Goal: Task Accomplishment & Management: Use online tool/utility

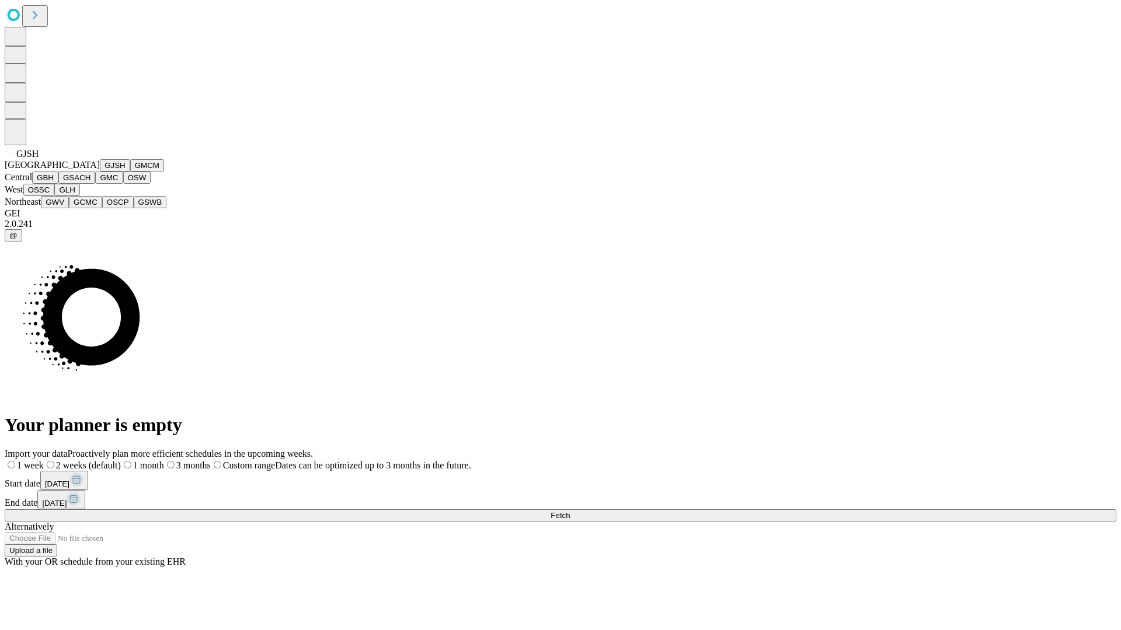
click at [100, 172] on button "GJSH" at bounding box center [115, 165] width 30 height 12
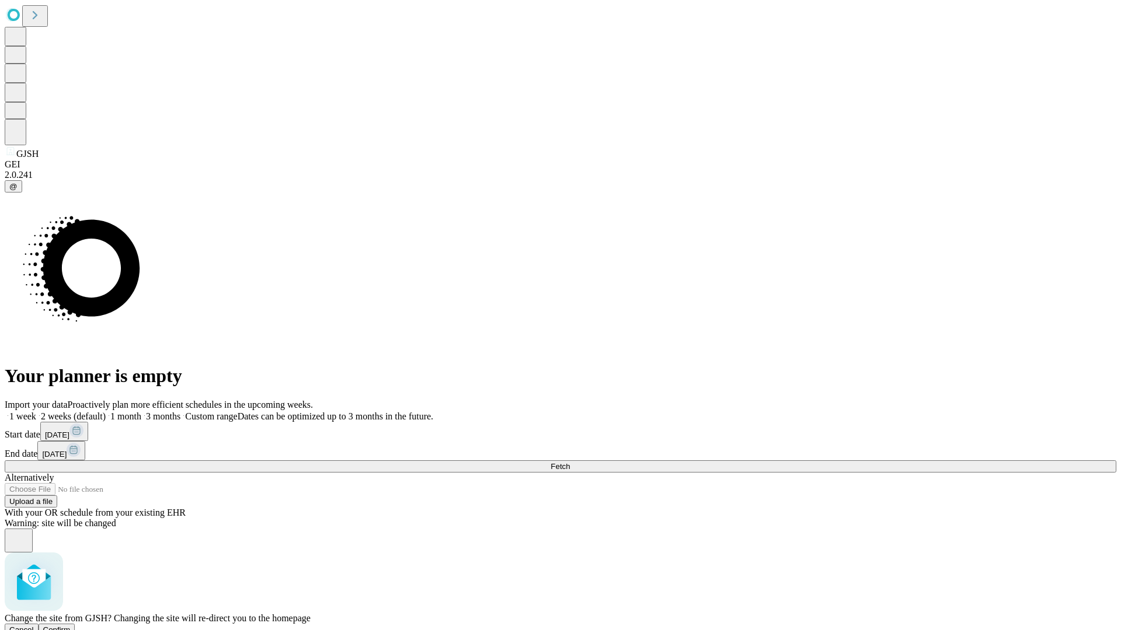
click at [71, 626] on span "Confirm" at bounding box center [56, 630] width 27 height 9
click at [141, 411] on label "1 month" at bounding box center [124, 416] width 36 height 10
click at [570, 462] on span "Fetch" at bounding box center [559, 466] width 19 height 9
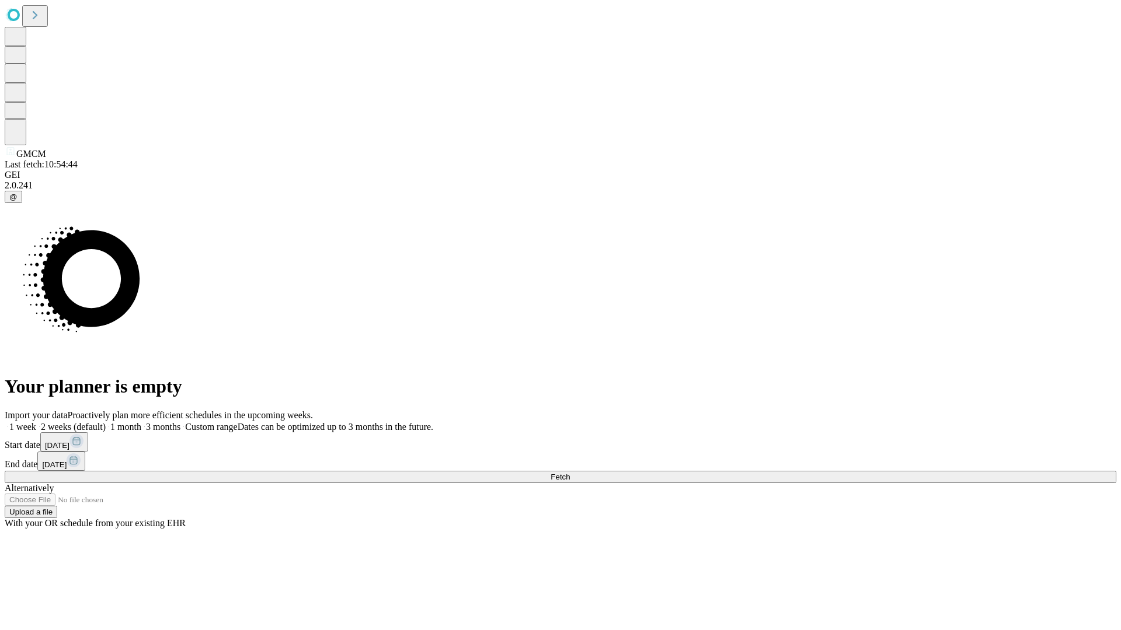
click at [141, 422] on label "1 month" at bounding box center [124, 427] width 36 height 10
click at [570, 473] on span "Fetch" at bounding box center [559, 477] width 19 height 9
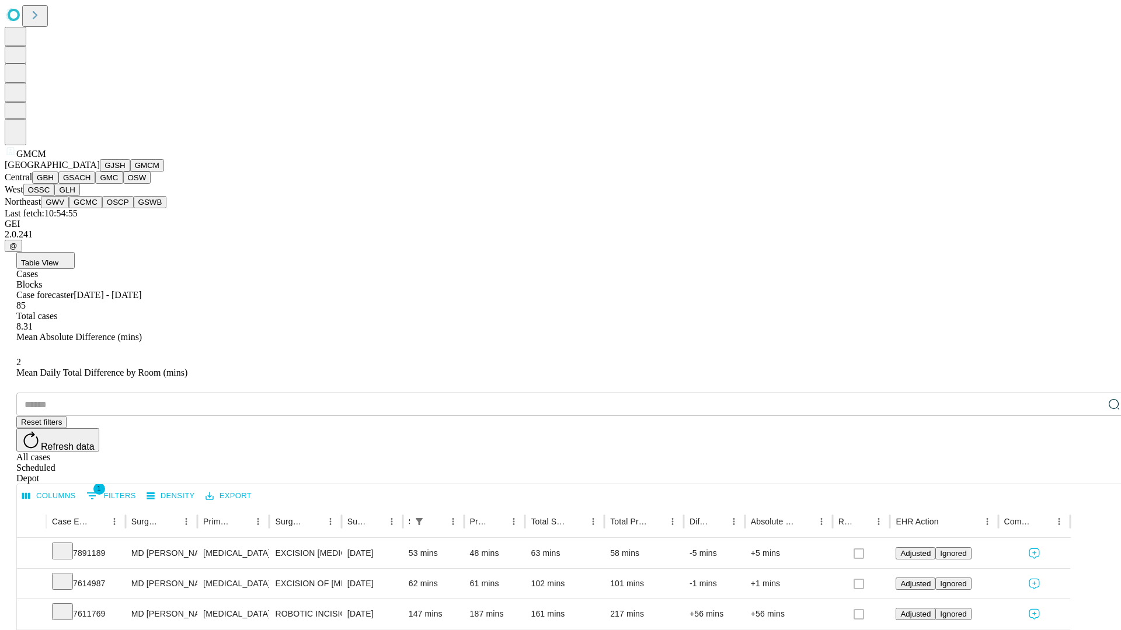
click at [58, 184] on button "GBH" at bounding box center [45, 178] width 26 height 12
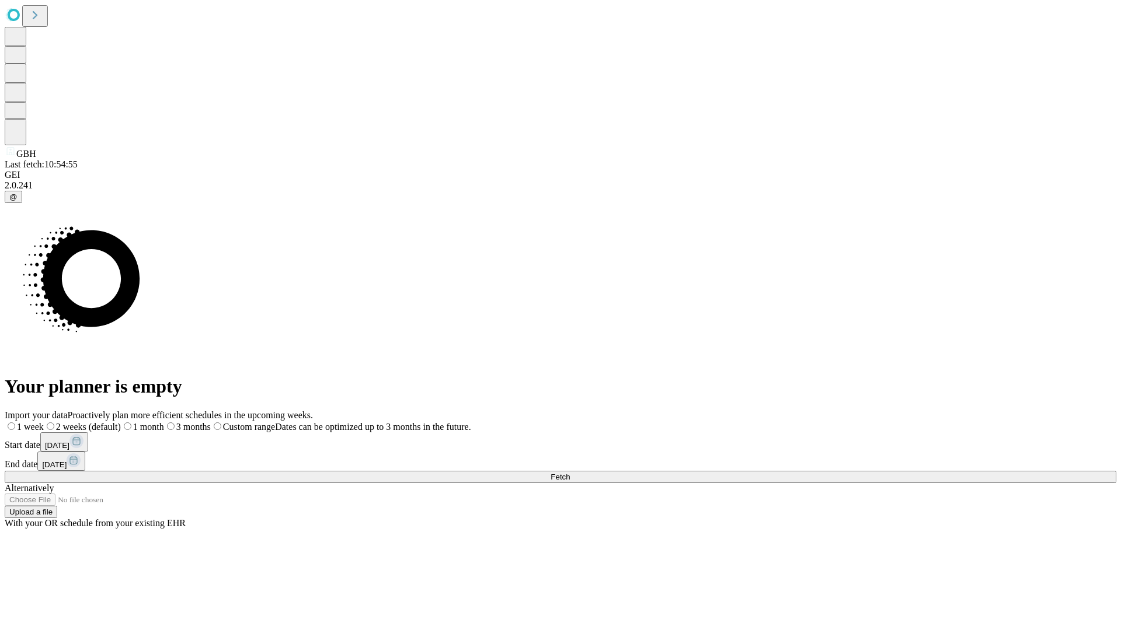
click at [164, 422] on label "1 month" at bounding box center [142, 427] width 43 height 10
click at [570, 473] on span "Fetch" at bounding box center [559, 477] width 19 height 9
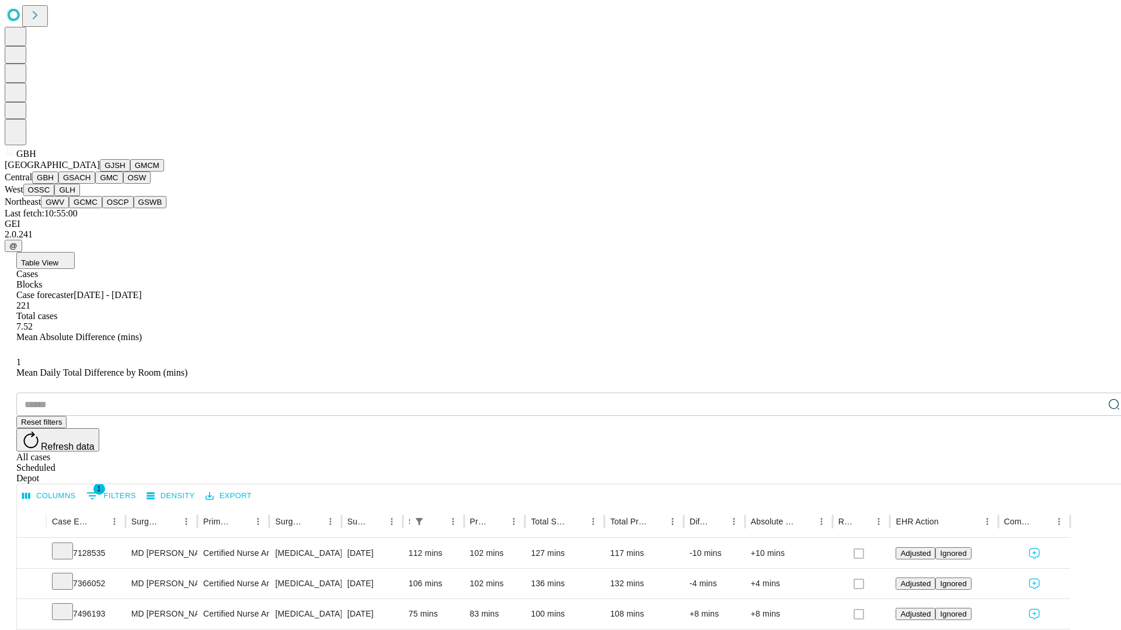
click at [90, 184] on button "GSACH" at bounding box center [76, 178] width 37 height 12
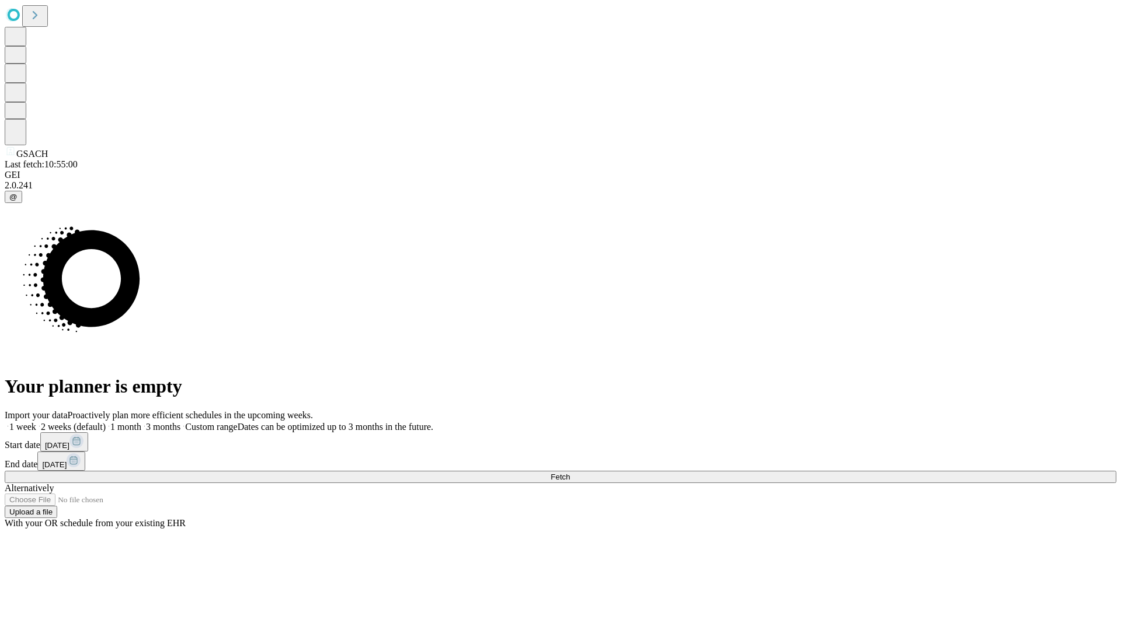
click at [141, 422] on label "1 month" at bounding box center [124, 427] width 36 height 10
click at [570, 473] on span "Fetch" at bounding box center [559, 477] width 19 height 9
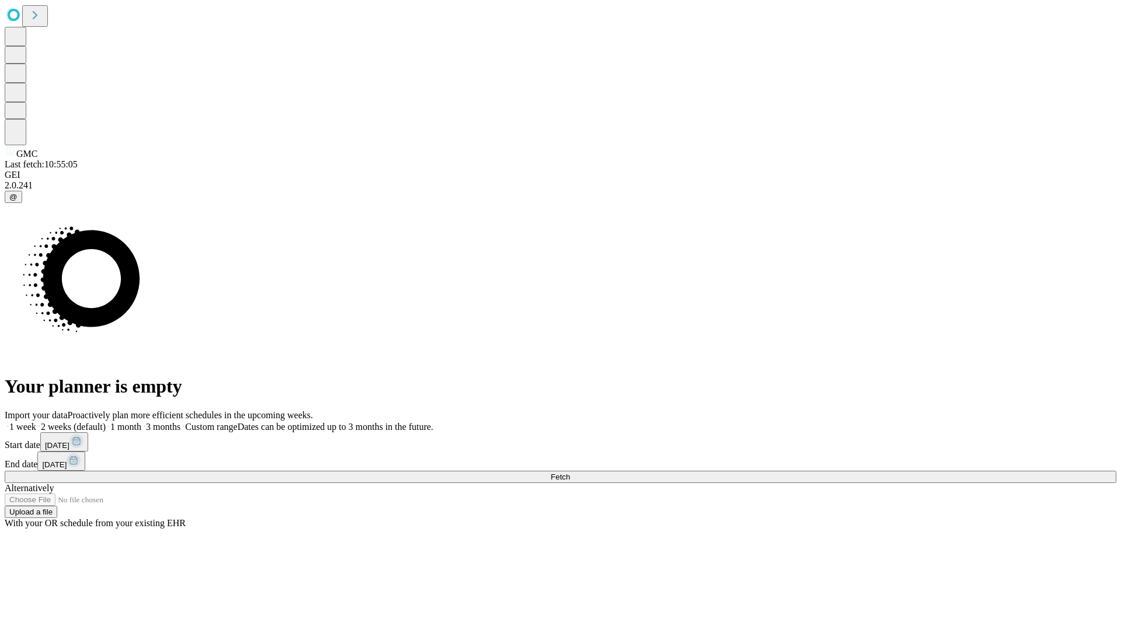
click at [141, 422] on label "1 month" at bounding box center [124, 427] width 36 height 10
click at [570, 473] on span "Fetch" at bounding box center [559, 477] width 19 height 9
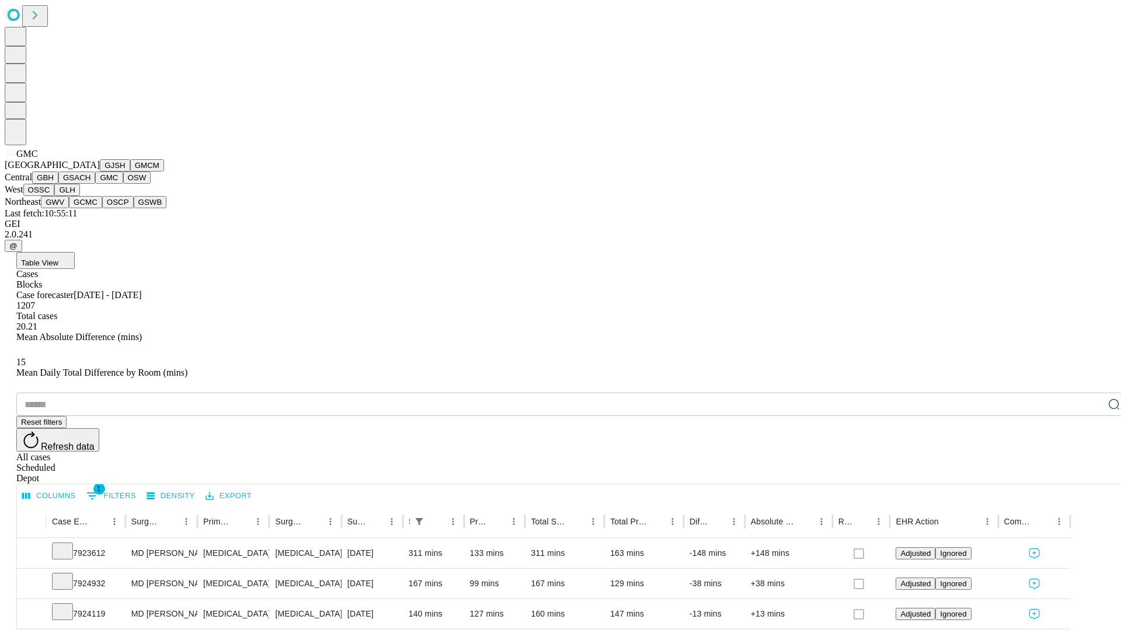
click at [123, 184] on button "OSW" at bounding box center [137, 178] width 28 height 12
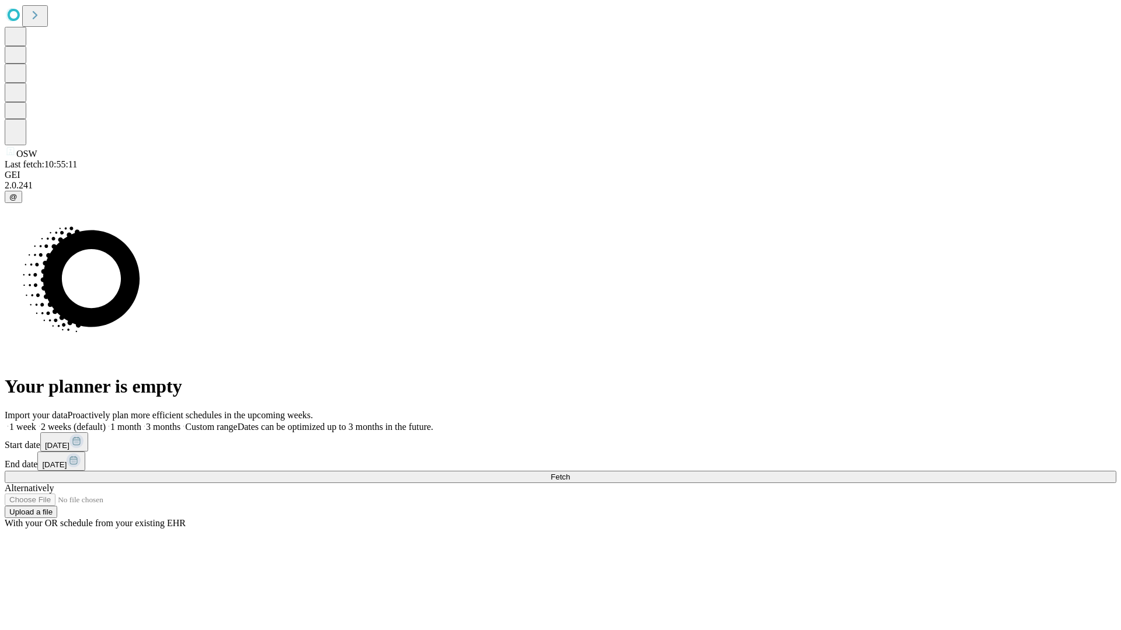
click at [570, 473] on span "Fetch" at bounding box center [559, 477] width 19 height 9
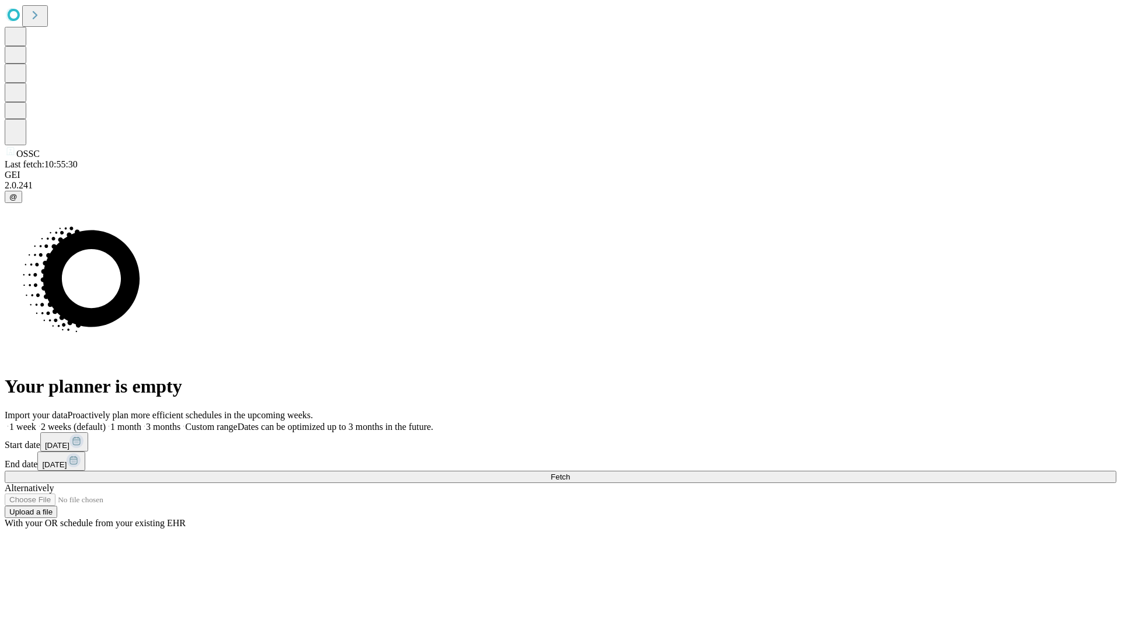
click at [141, 422] on label "1 month" at bounding box center [124, 427] width 36 height 10
click at [570, 473] on span "Fetch" at bounding box center [559, 477] width 19 height 9
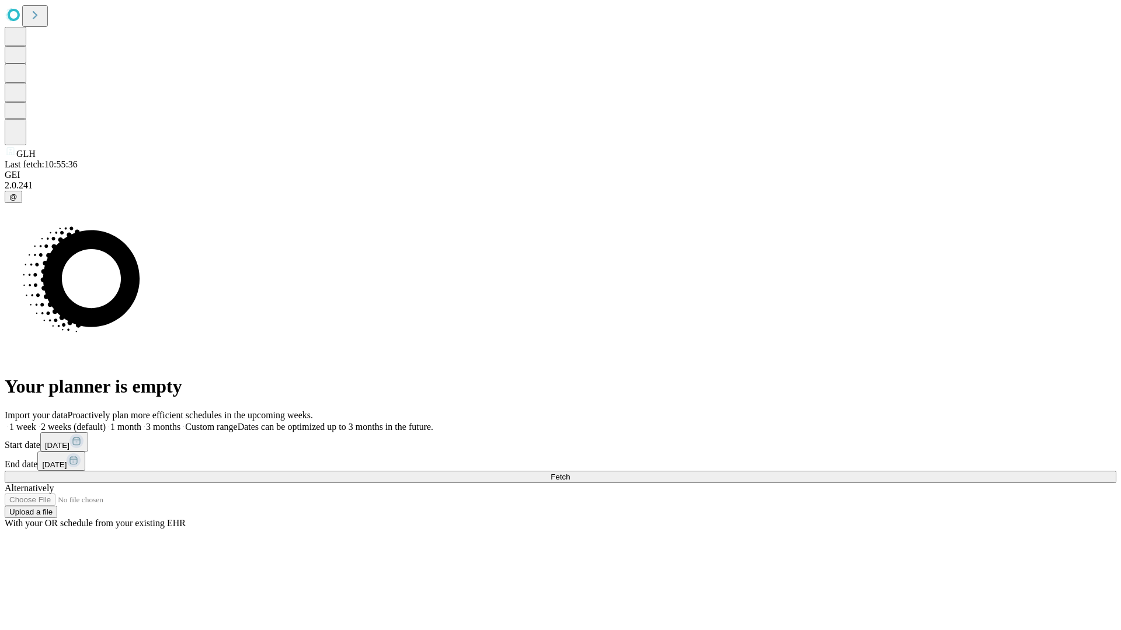
click at [570, 473] on span "Fetch" at bounding box center [559, 477] width 19 height 9
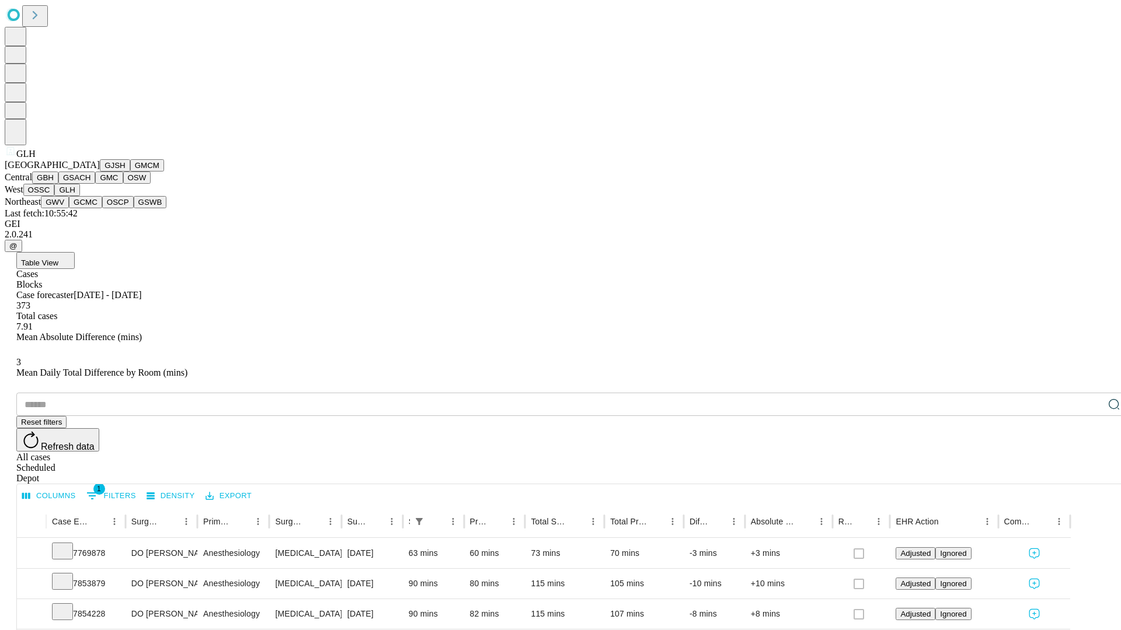
click at [69, 208] on button "GWV" at bounding box center [55, 202] width 28 height 12
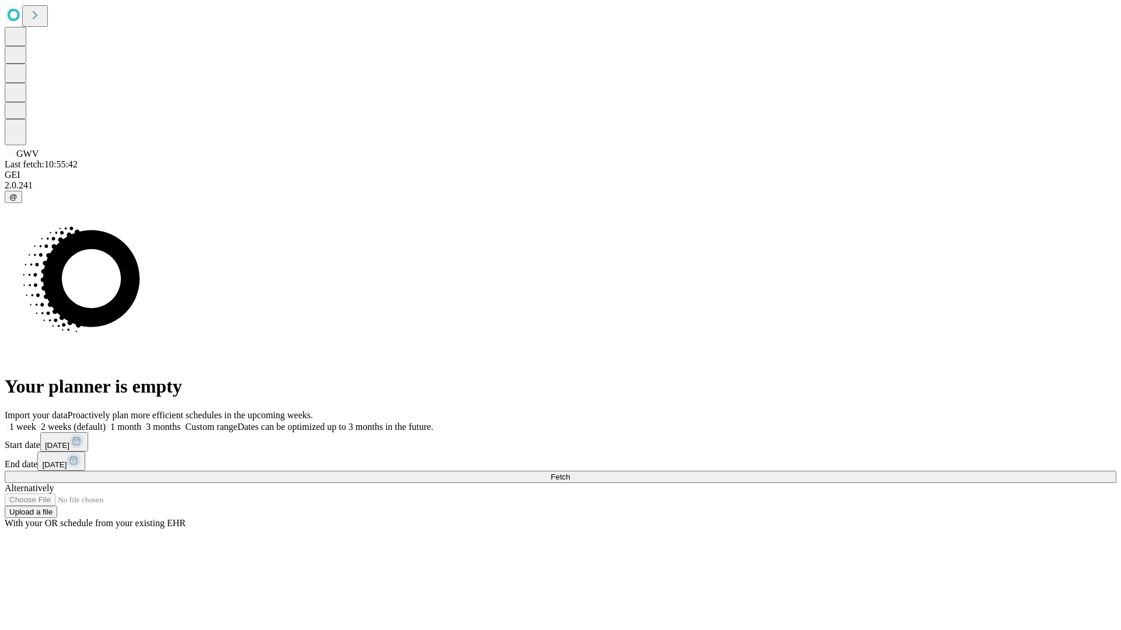
click at [141, 422] on label "1 month" at bounding box center [124, 427] width 36 height 10
click at [570, 473] on span "Fetch" at bounding box center [559, 477] width 19 height 9
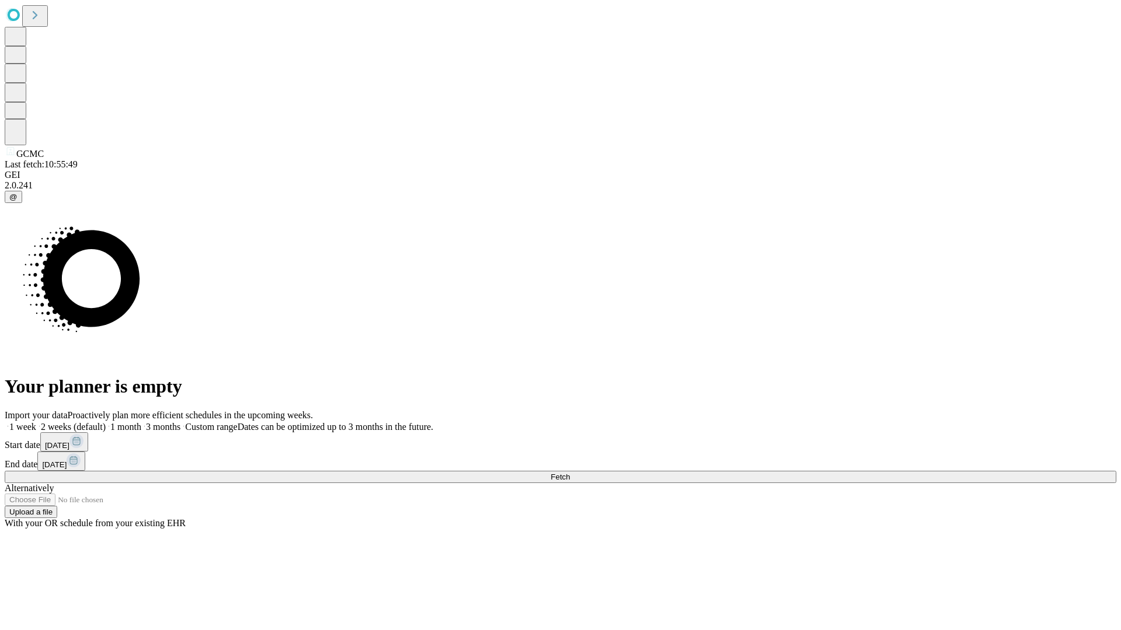
click at [141, 422] on label "1 month" at bounding box center [124, 427] width 36 height 10
click at [570, 473] on span "Fetch" at bounding box center [559, 477] width 19 height 9
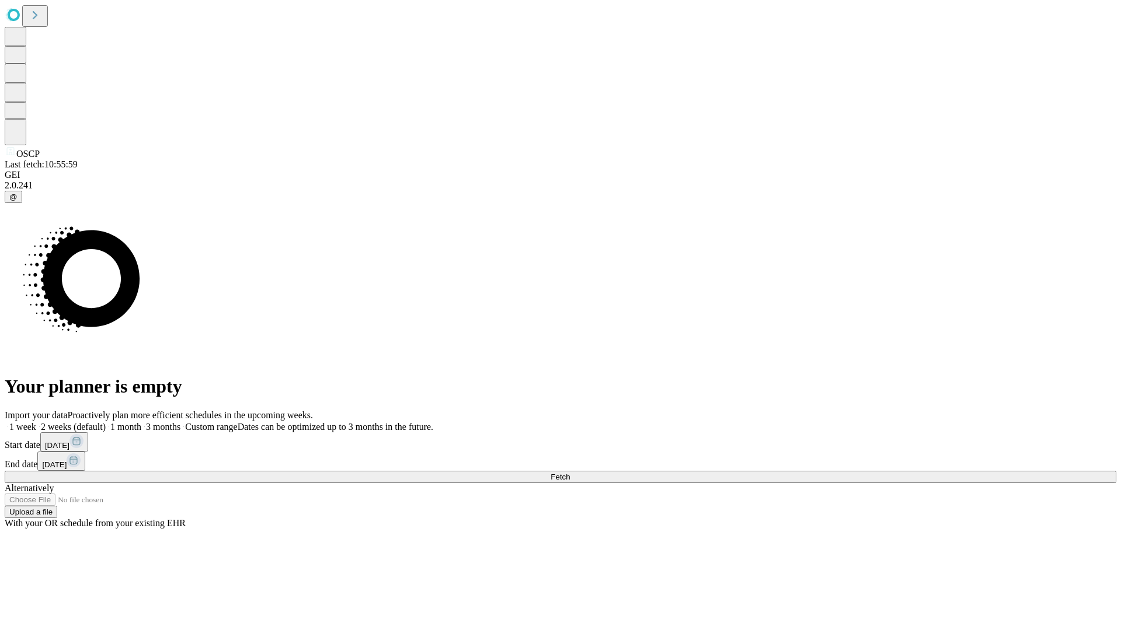
click at [141, 422] on label "1 month" at bounding box center [124, 427] width 36 height 10
click at [570, 473] on span "Fetch" at bounding box center [559, 477] width 19 height 9
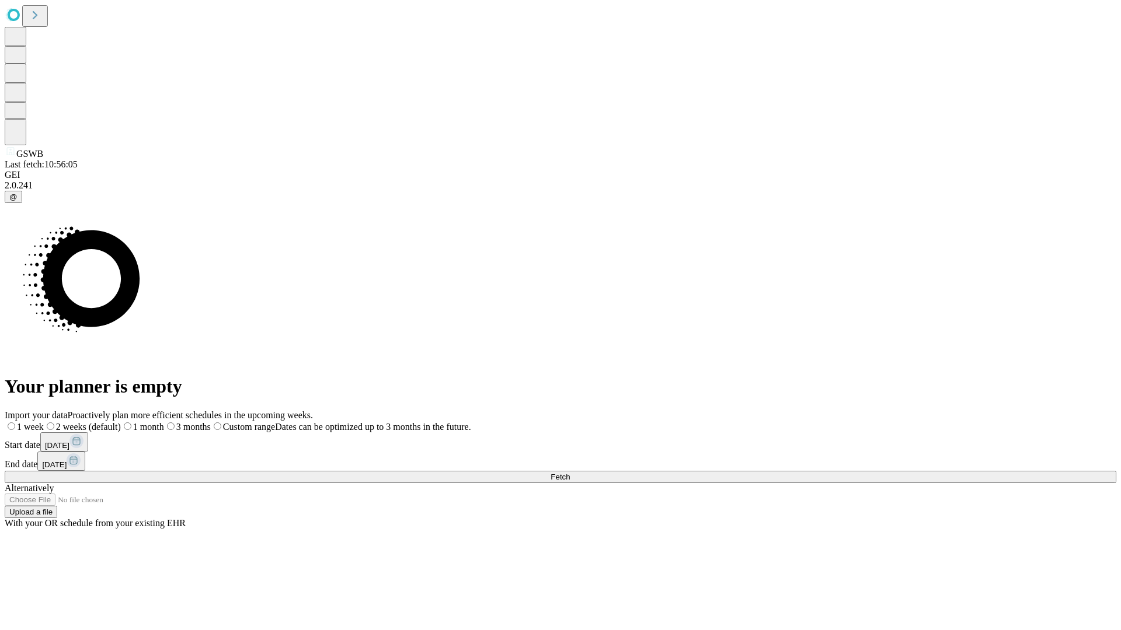
click at [570, 473] on span "Fetch" at bounding box center [559, 477] width 19 height 9
